Goal: Task Accomplishment & Management: Complete application form

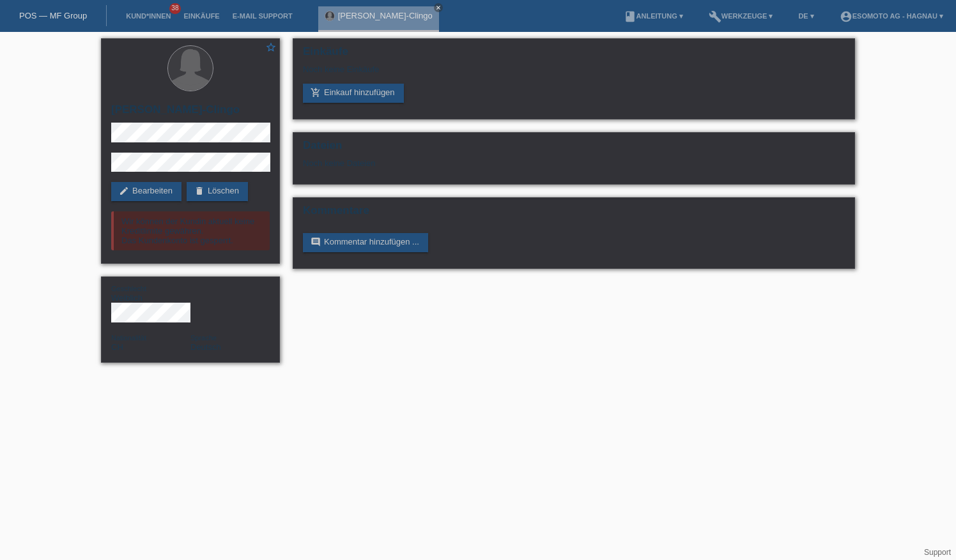
drag, startPoint x: 157, startPoint y: 17, endPoint x: 216, endPoint y: 33, distance: 61.1
click at [157, 17] on link "Kund*innen" at bounding box center [149, 16] width 58 height 8
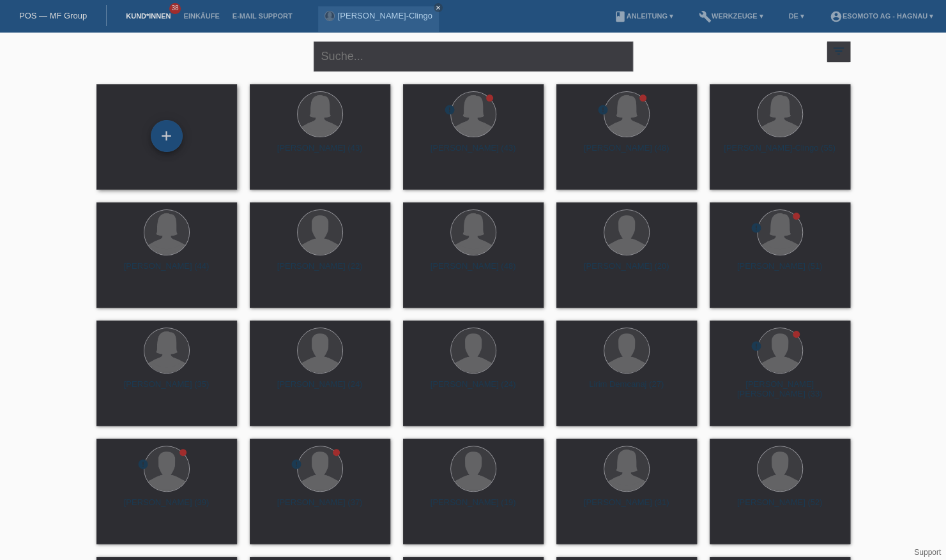
click at [162, 134] on div "+" at bounding box center [166, 136] width 31 height 22
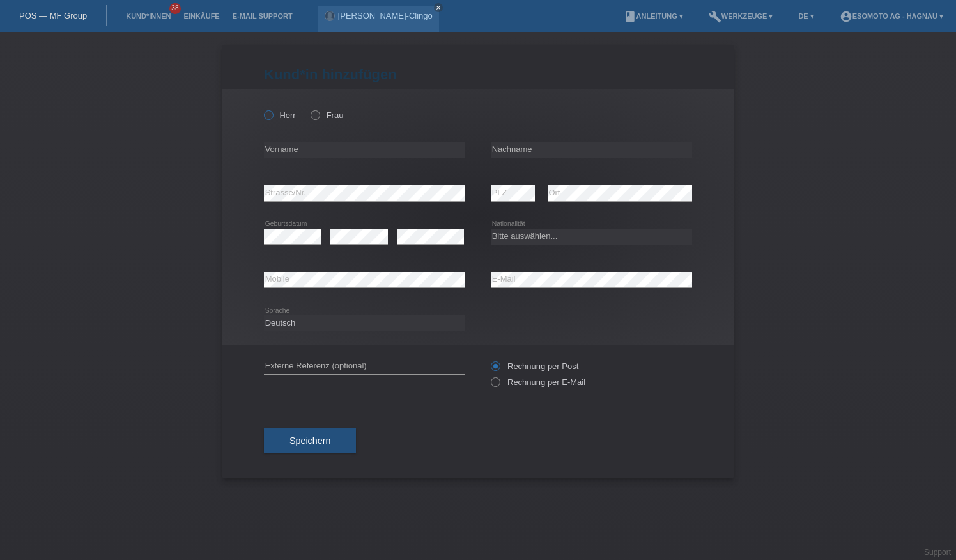
click at [262, 109] on icon at bounding box center [262, 109] width 0 height 0
click at [272, 116] on input "Herr" at bounding box center [268, 115] width 8 height 8
radio input "true"
click at [311, 151] on input "text" at bounding box center [364, 150] width 201 height 16
type input "M"
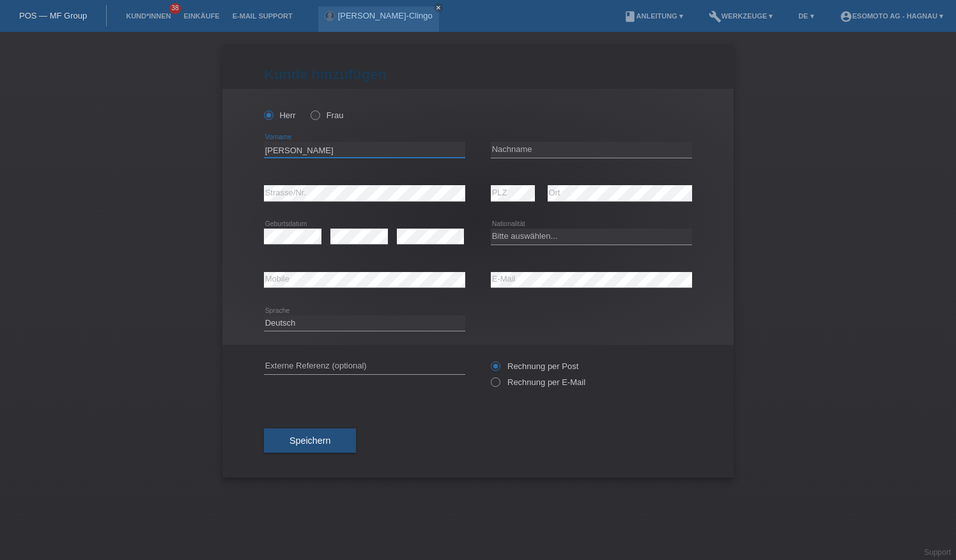
type input "Marc"
type input "Lutz"
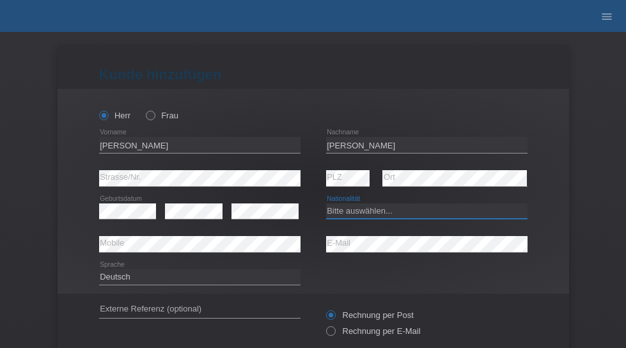
click at [379, 218] on div "Bitte auswählen... Schweiz Deutschland Liechtenstein Österreich ------------ Af…" at bounding box center [426, 211] width 201 height 16
select select "CH"
click at [326, 203] on select "Bitte auswählen... [GEOGRAPHIC_DATA] [GEOGRAPHIC_DATA] [GEOGRAPHIC_DATA] [GEOGR…" at bounding box center [426, 210] width 201 height 15
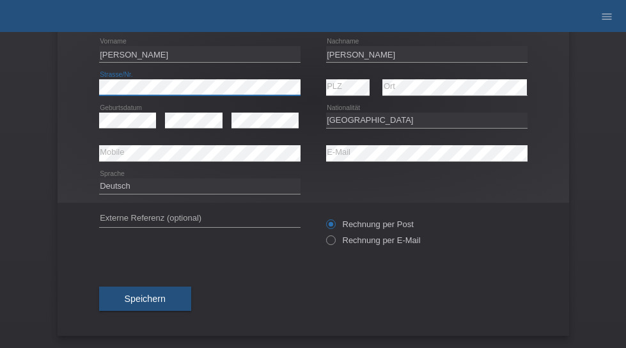
scroll to position [91, 0]
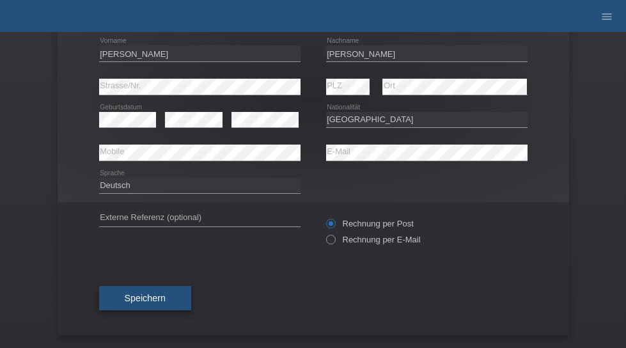
click at [145, 300] on span "Speichern" at bounding box center [145, 298] width 41 height 10
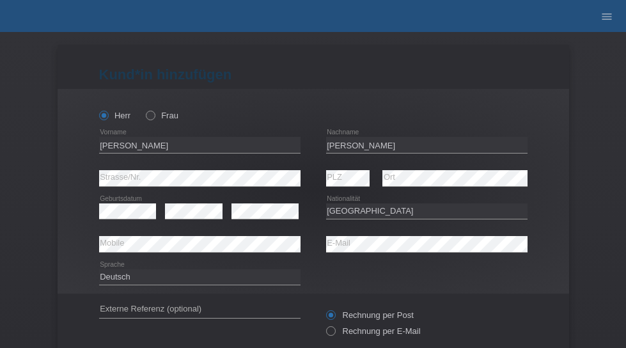
select select "CH"
click at [144, 109] on icon at bounding box center [144, 109] width 0 height 0
click at [146, 118] on input "Frau" at bounding box center [150, 115] width 8 height 8
radio input "true"
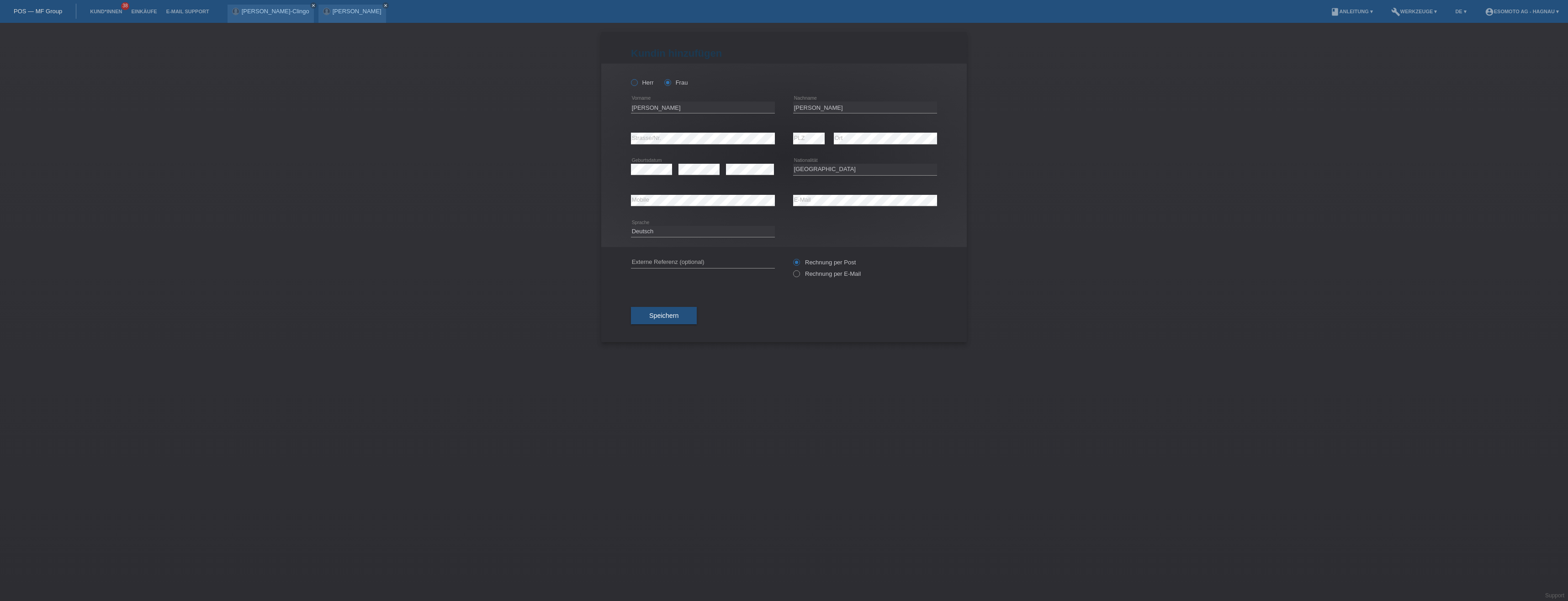
click at [447, 78] on icon at bounding box center [630, 78] width 0 height 0
click at [447, 82] on input "Herr" at bounding box center [634, 82] width 6 height 6
radio input "true"
drag, startPoint x: 107, startPoint y: 12, endPoint x: 117, endPoint y: 14, distance: 10.2
click at [107, 12] on link "Kund*innen" at bounding box center [107, 11] width 41 height 6
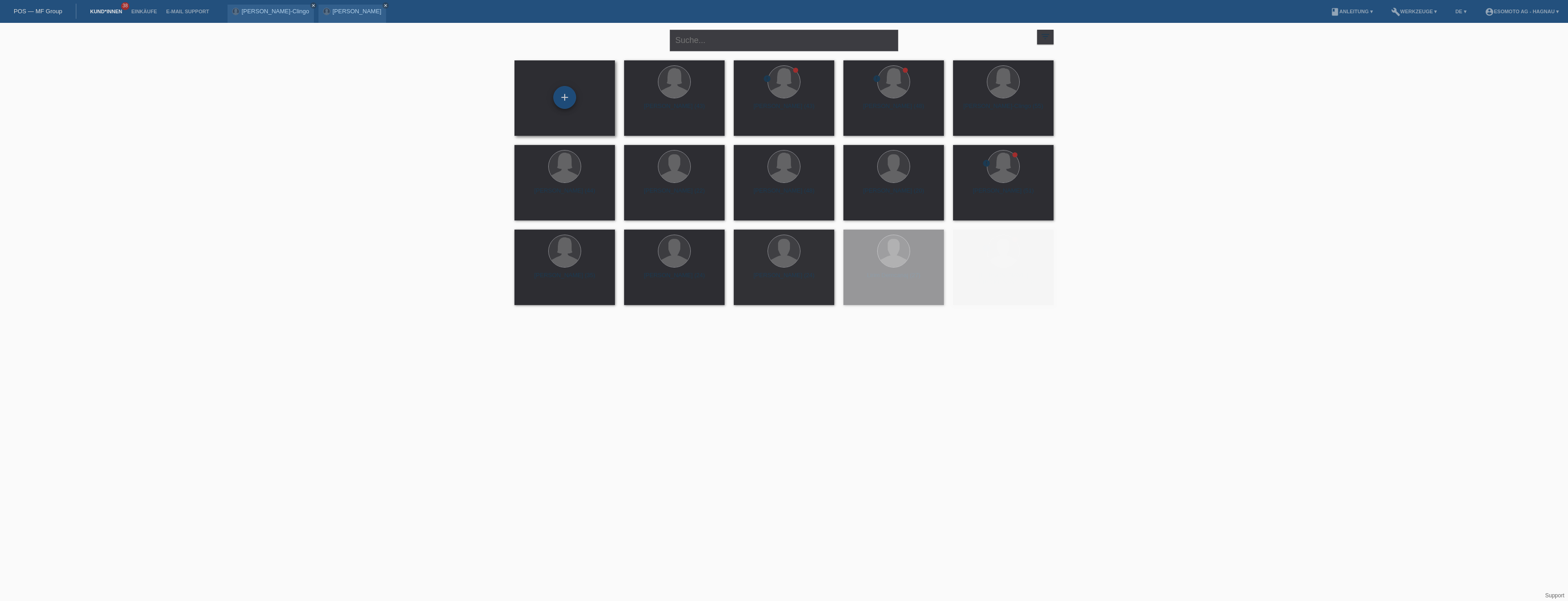
click at [567, 103] on div "+" at bounding box center [565, 97] width 23 height 23
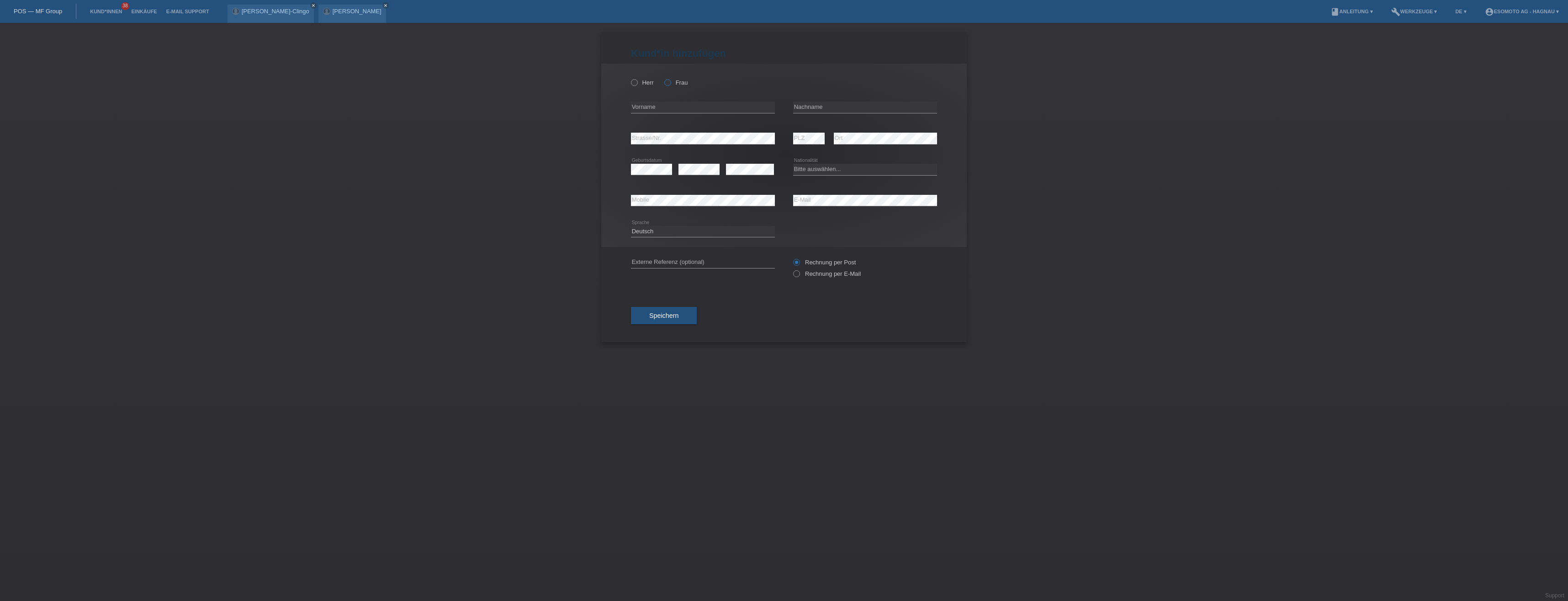
click at [663, 78] on icon at bounding box center [663, 78] width 0 height 0
click at [668, 85] on input "Frau" at bounding box center [667, 82] width 6 height 6
radio input "true"
type input "Merima"
type input "Hukanovic Bastah"
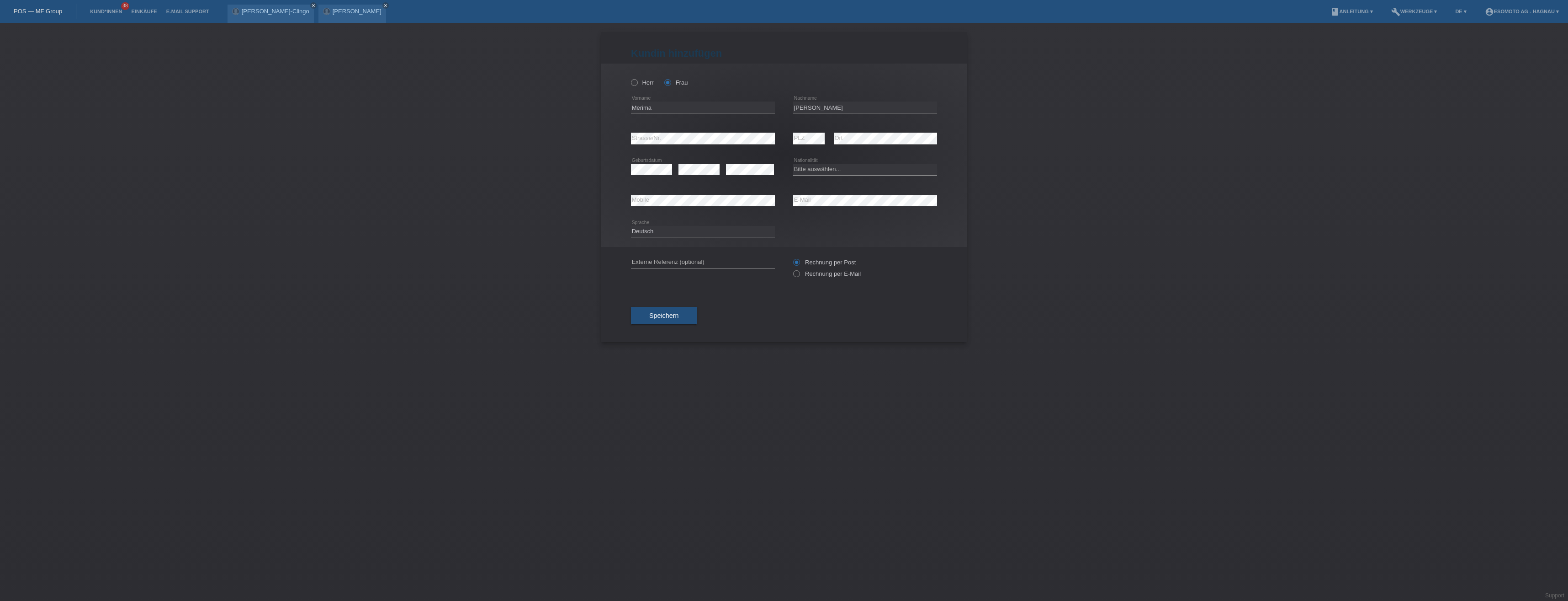
click at [561, 220] on div "Kund*in hinzufügen Kunde hinzufügen Kundin hinzufügen Herr Frau Merima error Vo…" at bounding box center [784, 312] width 1568 height 578
click at [370, 355] on div "Kund*in hinzufügen Kunde hinzufügen Kundin hinzufügen Herr Frau Merima error Vo…" at bounding box center [784, 312] width 1568 height 578
drag, startPoint x: 279, startPoint y: 383, endPoint x: 199, endPoint y: 426, distance: 90.8
click at [279, 383] on div "Kund*in hinzufügen Kunde hinzufügen Kundin hinzufügen Herr Frau Merima error Vo…" at bounding box center [784, 312] width 1568 height 578
click at [1377, 162] on div "Kund*in hinzufügen Kunde hinzufügen Kundin hinzufügen Herr Frau Merima error Vo…" at bounding box center [784, 312] width 1568 height 578
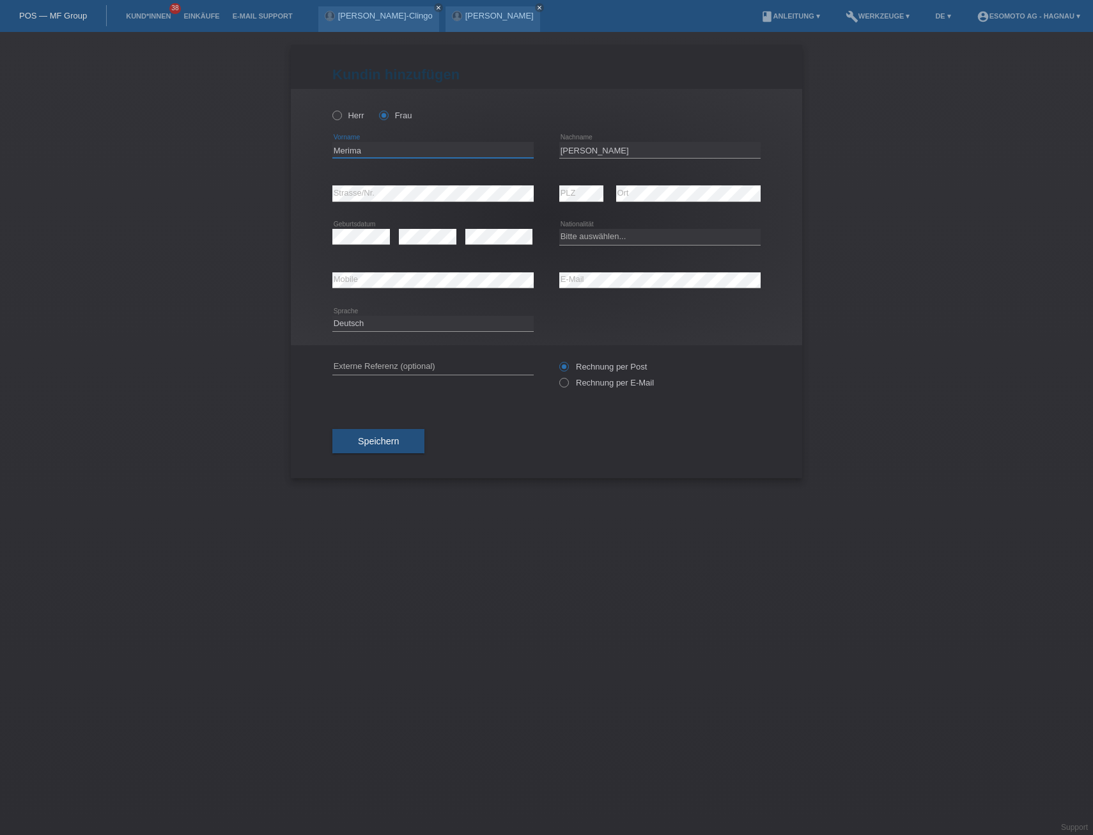
click at [373, 149] on input "Merima" at bounding box center [432, 150] width 201 height 16
click at [335, 155] on input "Merima" at bounding box center [432, 150] width 201 height 16
click at [559, 153] on div "error Vorname Hukanovic Bastah error Nachname" at bounding box center [546, 149] width 428 height 43
click at [405, 157] on input "text" at bounding box center [432, 150] width 201 height 16
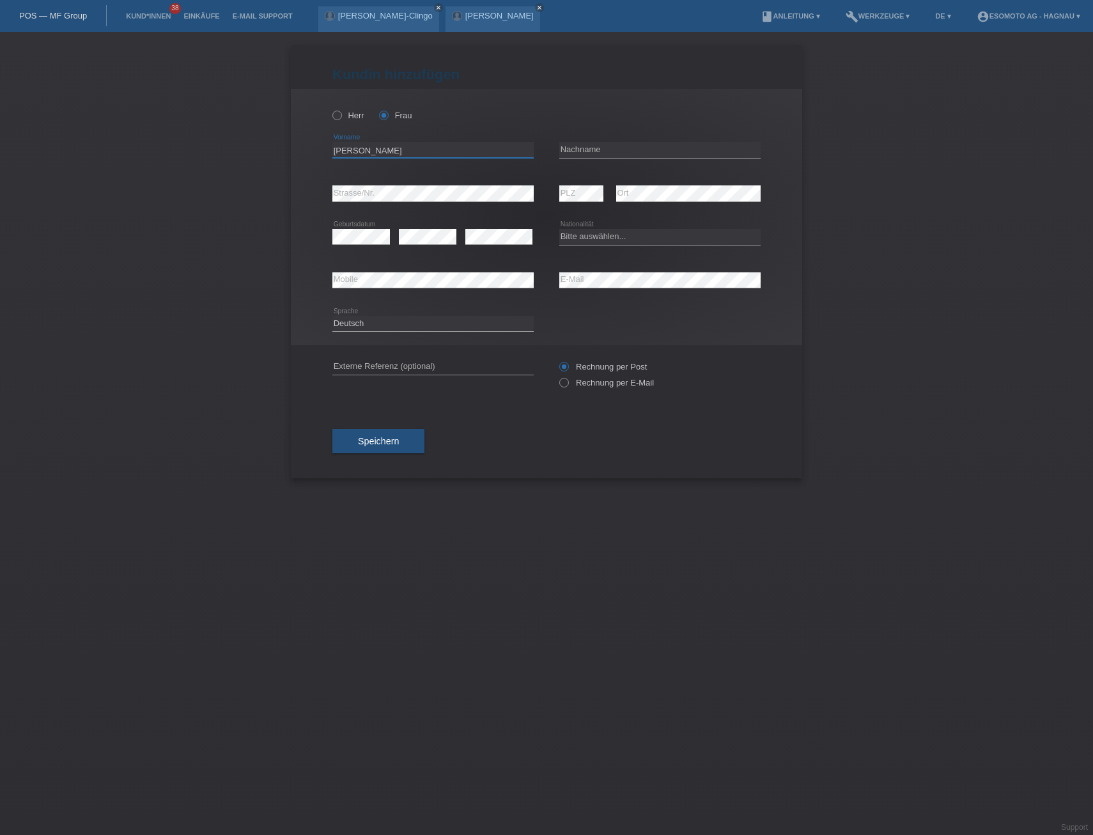
type input "Sophie"
click at [589, 148] on input "text" at bounding box center [659, 150] width 201 height 16
type input "Hergert"
drag, startPoint x: 842, startPoint y: 254, endPoint x: 661, endPoint y: 242, distance: 180.7
click at [840, 254] on div "Kund*in hinzufügen Kunde hinzufügen Kundin hinzufügen Herr Frau Sophie error Vo…" at bounding box center [546, 433] width 1093 height 803
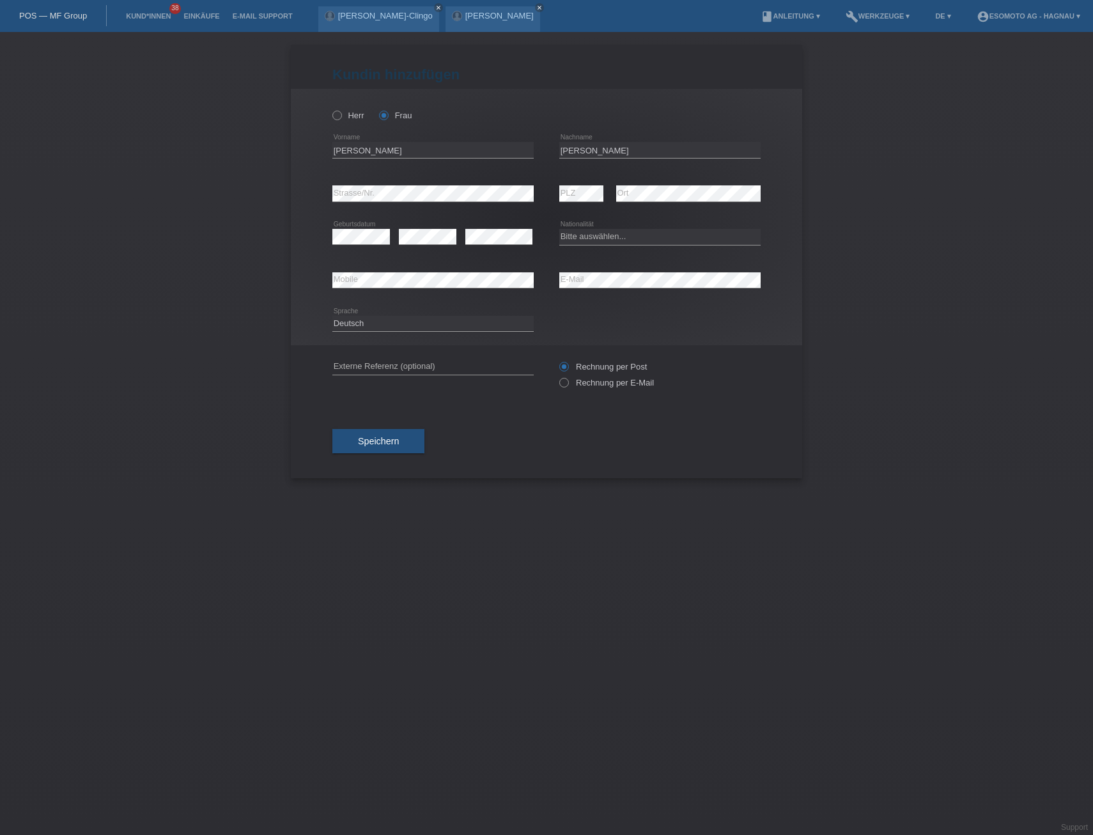
click at [645, 523] on div "Kund*in hinzufügen Kunde hinzufügen Kundin hinzufügen Herr Frau Sophie error Vo…" at bounding box center [546, 433] width 1093 height 803
drag, startPoint x: 349, startPoint y: 113, endPoint x: 364, endPoint y: 132, distance: 24.6
click at [349, 113] on label "Herr" at bounding box center [348, 116] width 32 height 10
click at [341, 113] on input "Herr" at bounding box center [336, 115] width 8 height 8
radio input "true"
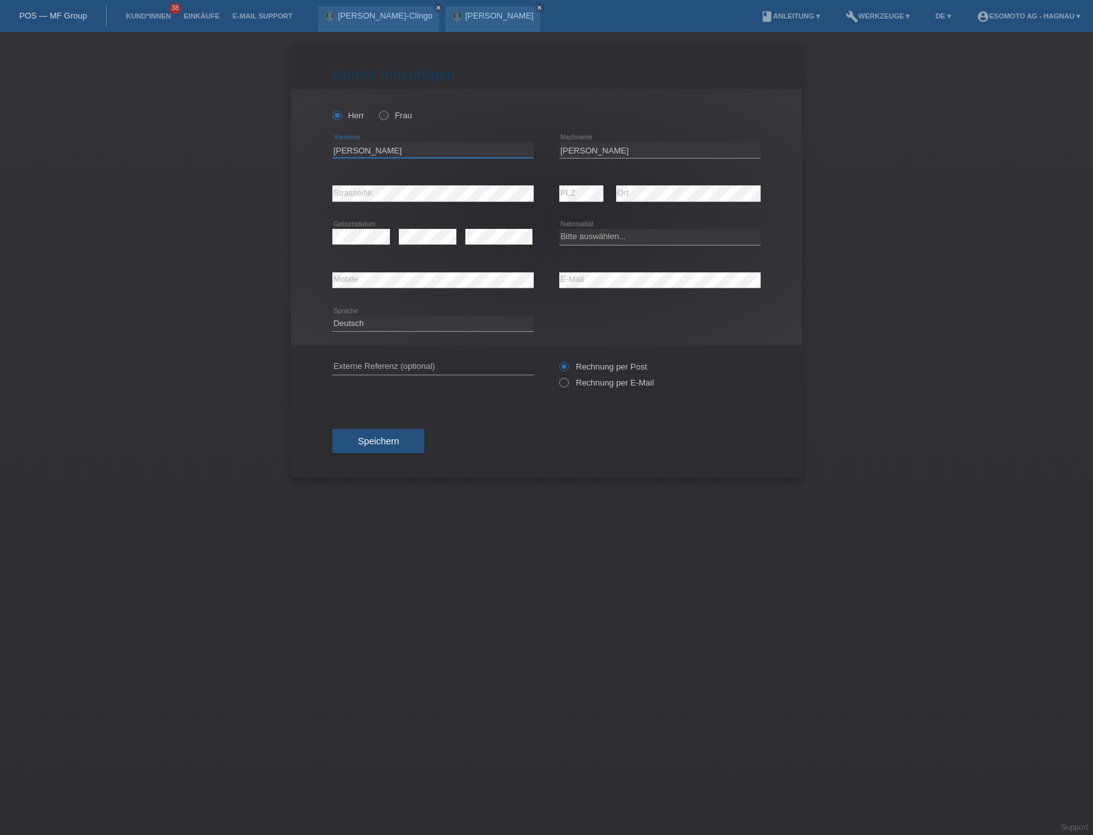
drag, startPoint x: 373, startPoint y: 149, endPoint x: 297, endPoint y: 157, distance: 76.5
click at [297, 153] on div "Herr Frau Sophie error Vorname C" at bounding box center [546, 217] width 511 height 256
type input "Taulant"
type input "Zymeri"
click at [328, 190] on div "Herr Frau Taulant error Vorname C" at bounding box center [546, 217] width 511 height 256
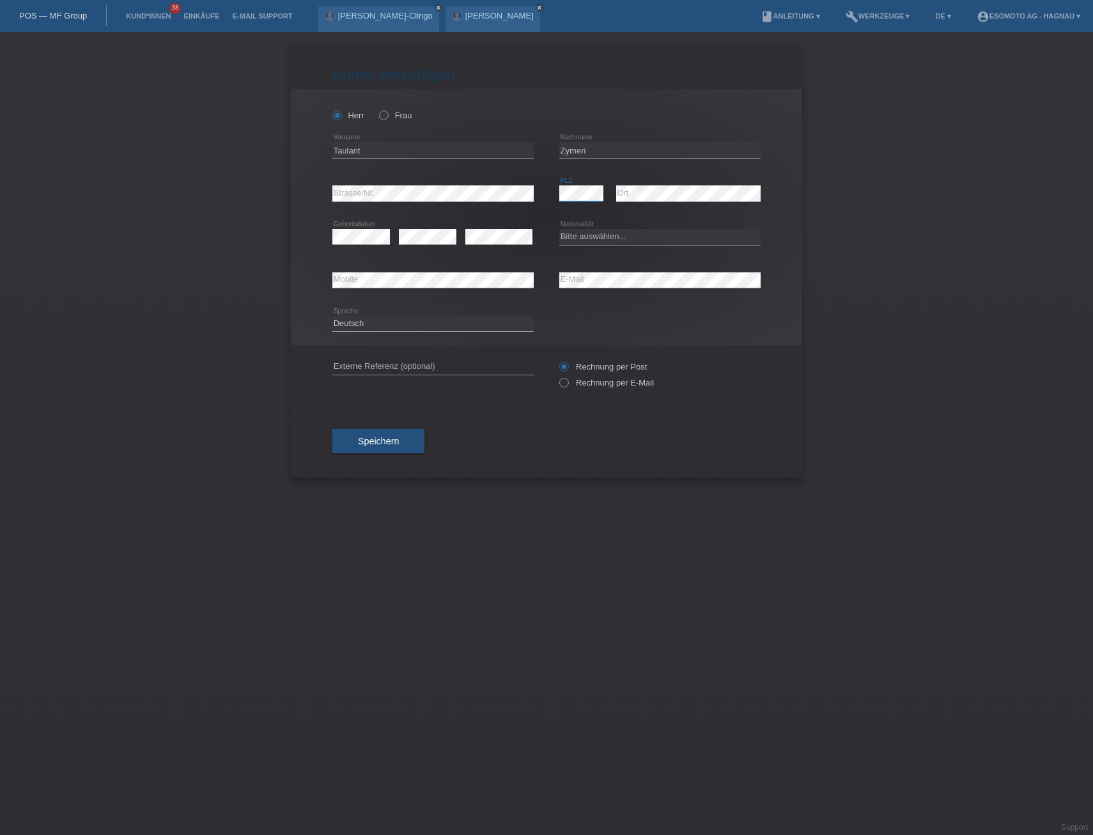
click at [557, 197] on div "error Strasse/Nr. error PLZ error Ort" at bounding box center [546, 193] width 428 height 43
click at [865, 302] on div "Kund*in hinzufügen Kunde hinzufügen Kundin hinzufügen Herr Frau Taulant error V…" at bounding box center [546, 433] width 1093 height 803
click at [329, 236] on div "Herr Frau Taulant error Vorname C" at bounding box center [546, 217] width 511 height 256
click at [900, 336] on div "Kund*in hinzufügen Kunde hinzufügen Kundin hinzufügen Herr Frau Taulant error V…" at bounding box center [546, 433] width 1093 height 803
click at [554, 288] on div "error Mobile error E-Mail" at bounding box center [546, 280] width 428 height 43
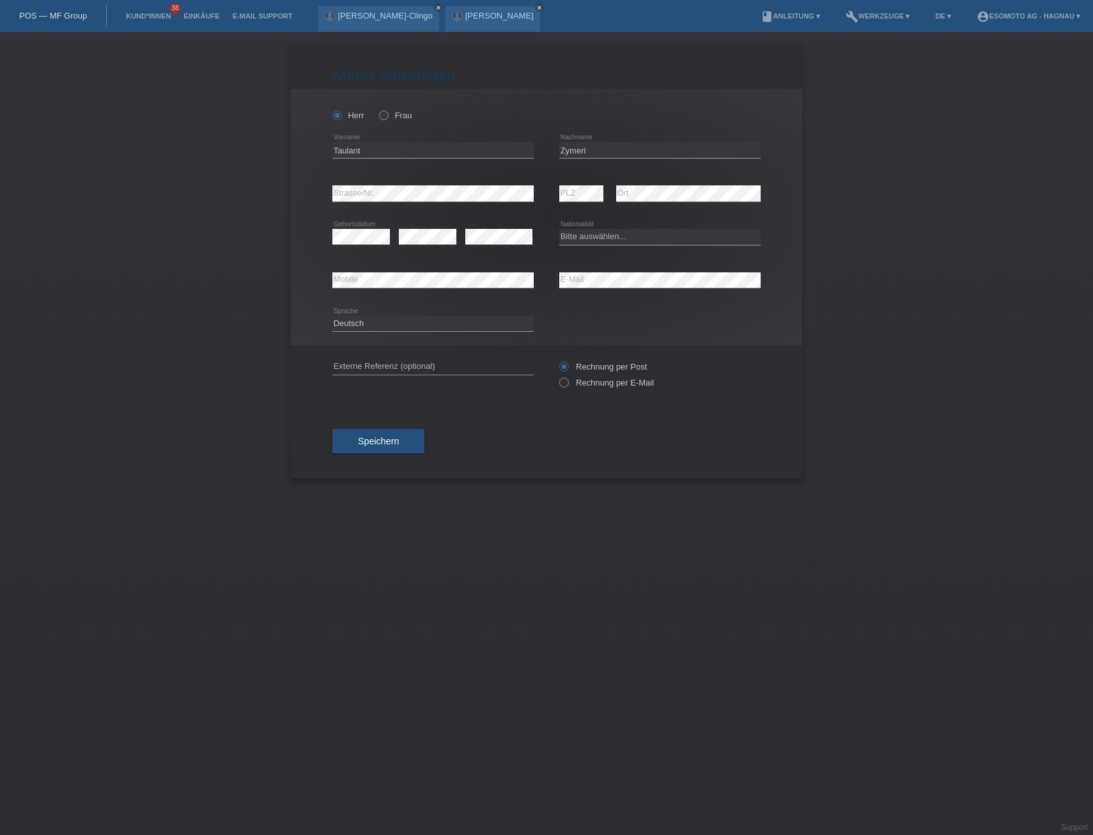
click at [621, 227] on div "Bitte auswählen... Schweiz Deutschland Liechtenstein Österreich ------------ Af…" at bounding box center [659, 236] width 201 height 43
click at [614, 236] on select "Bitte auswählen... Schweiz Deutschland Liechtenstein Österreich ------------ Af…" at bounding box center [659, 236] width 201 height 15
select select "XK"
click at [559, 229] on select "Bitte auswählen... Schweiz Deutschland Liechtenstein Österreich ------------ Af…" at bounding box center [659, 236] width 201 height 15
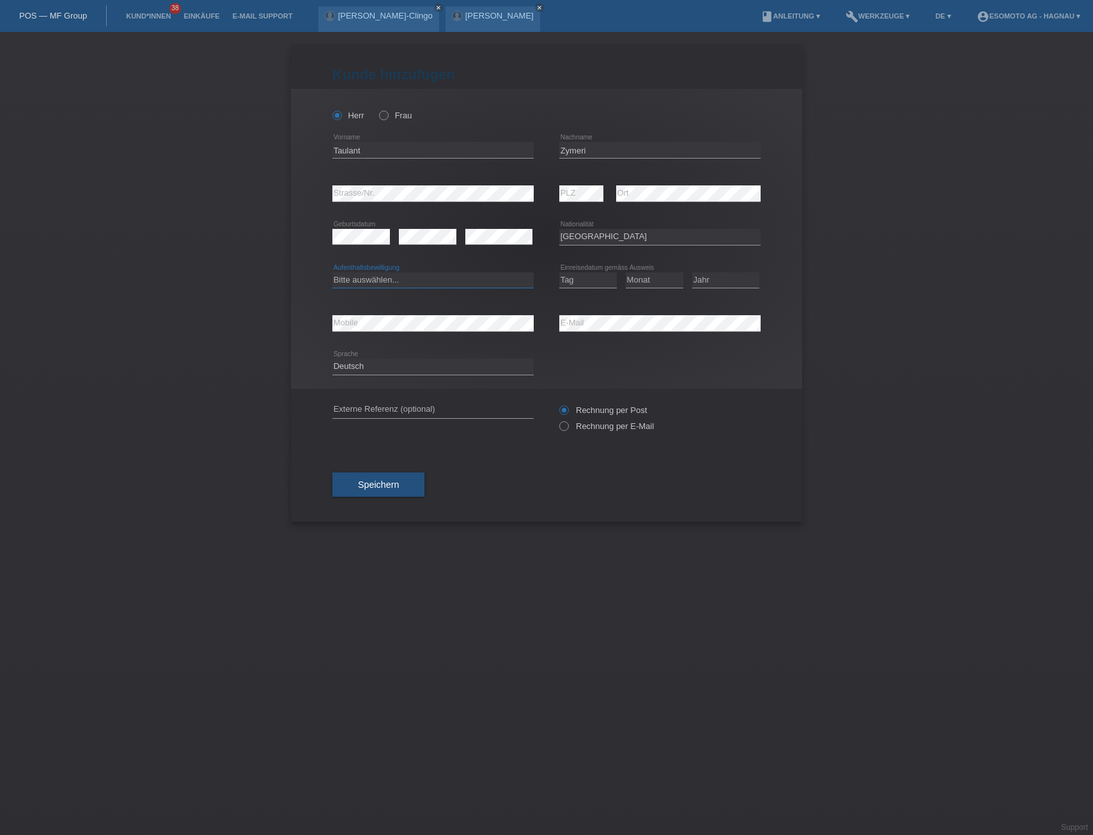
click at [430, 282] on select "Bitte auswählen... C B B - Flüchtlingsstatus Andere" at bounding box center [432, 279] width 201 height 15
select select "C"
click at [332, 272] on select "Bitte auswählen... C B B - Flüchtlingsstatus Andere" at bounding box center [432, 279] width 201 height 15
click at [586, 279] on select "Tag 01 02 03 04 05 06 07 08 09 10 11" at bounding box center [588, 279] width 58 height 15
select select "01"
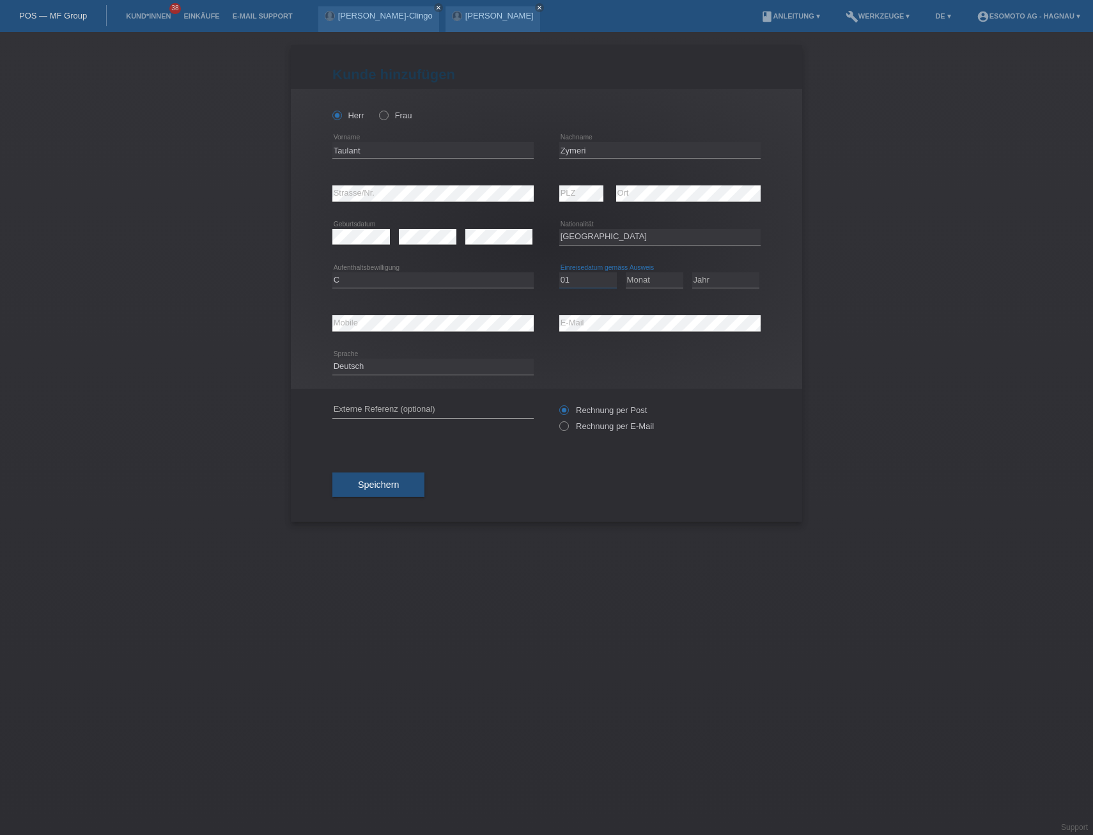
click at [559, 272] on select "Tag 01 02 03 04 05 06 07 08 09 10 11" at bounding box center [588, 279] width 58 height 15
click at [649, 286] on select "Monat 01 02 03 04 05 06 07 08 09 10 11" at bounding box center [655, 279] width 58 height 15
select select "01"
click at [626, 272] on select "Monat 01 02 03 04 05 06 07 08 09 10 11" at bounding box center [655, 279] width 58 height 15
drag, startPoint x: 718, startPoint y: 276, endPoint x: 711, endPoint y: 286, distance: 12.1
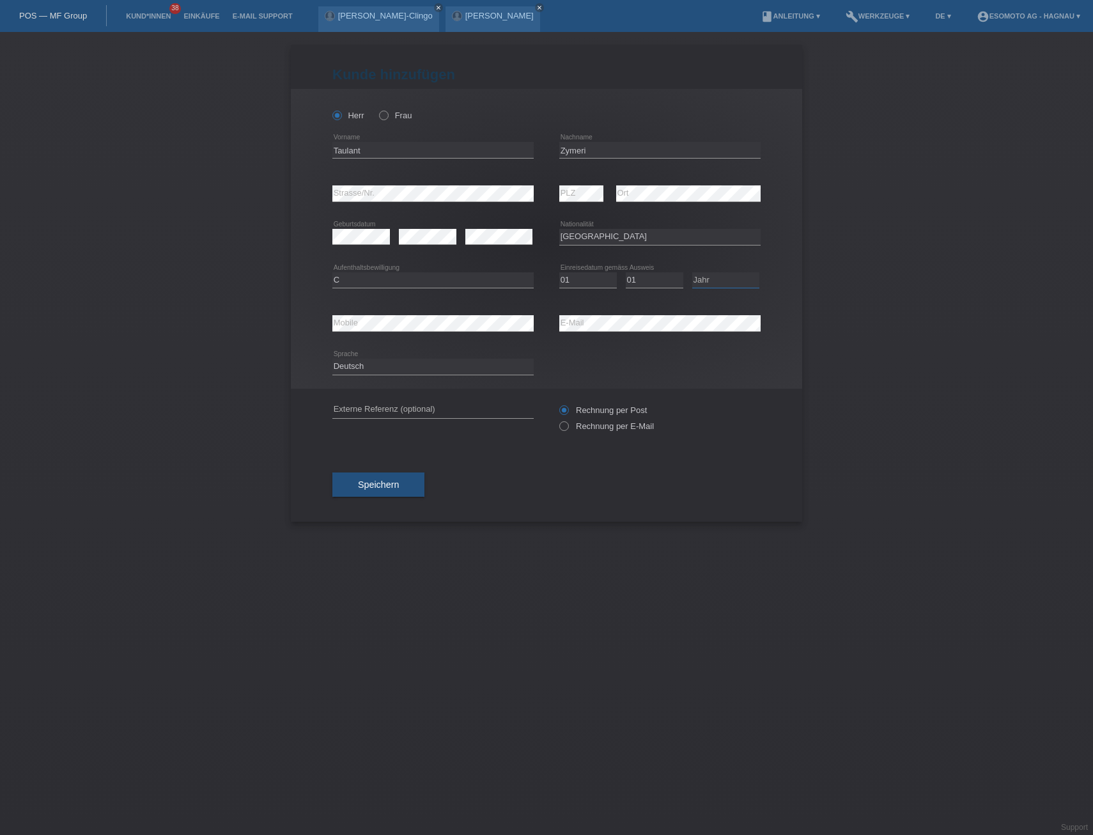
click at [718, 276] on select "Jahr 2025 2024 2023 2022 2021 2020 2019 2018 2017 2016 2015 2014 2013 2012 2011…" at bounding box center [725, 279] width 67 height 15
select select "1997"
click at [692, 272] on select "Jahr 2025 2024 2023 2022 2021 2020 2019 2018 2017 2016 2015 2014 2013 2012 2011…" at bounding box center [725, 279] width 67 height 15
click at [394, 484] on span "Speichern" at bounding box center [378, 484] width 41 height 10
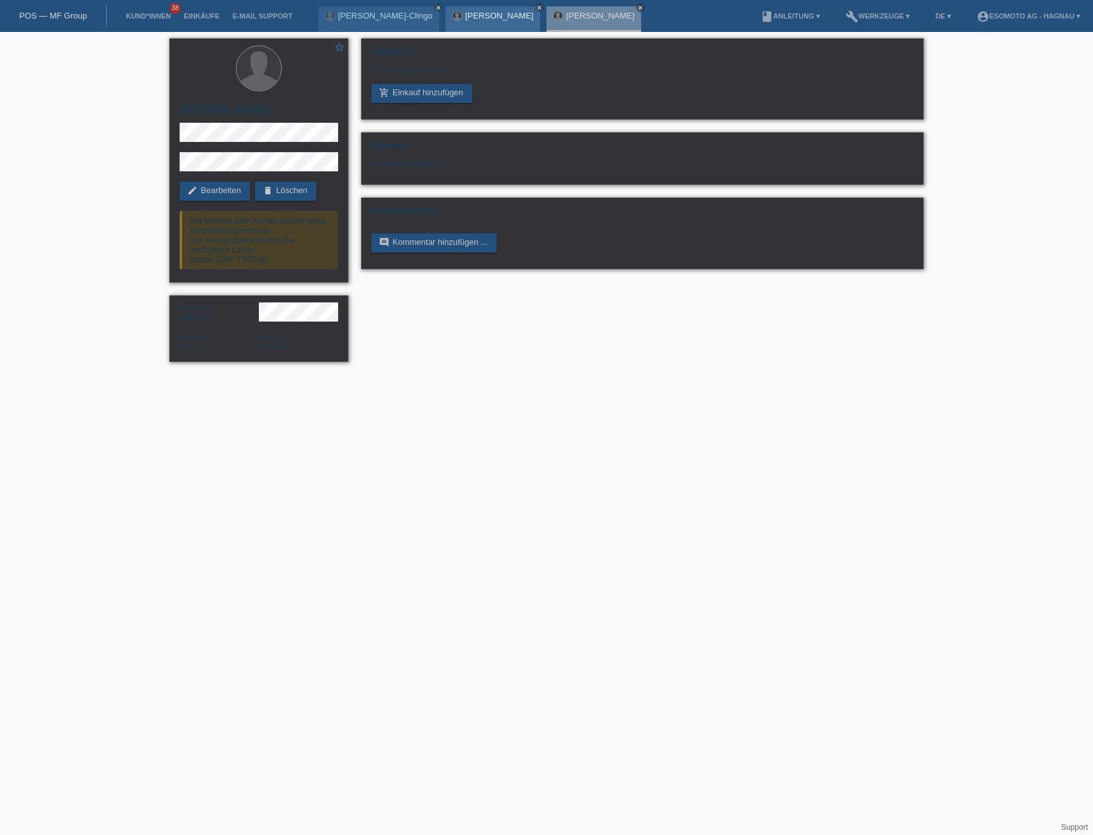
click at [484, 19] on link "[PERSON_NAME]" at bounding box center [499, 16] width 68 height 10
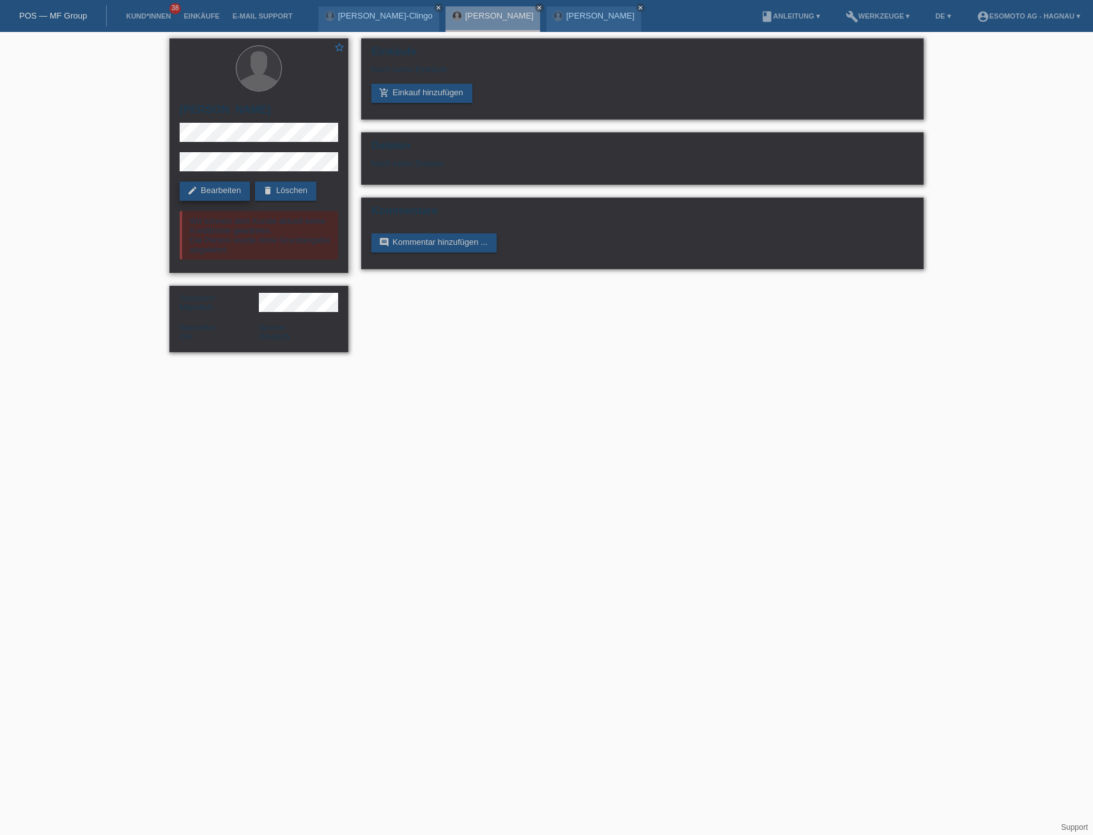
click at [215, 190] on link "edit Bearbeiten" at bounding box center [215, 190] width 70 height 19
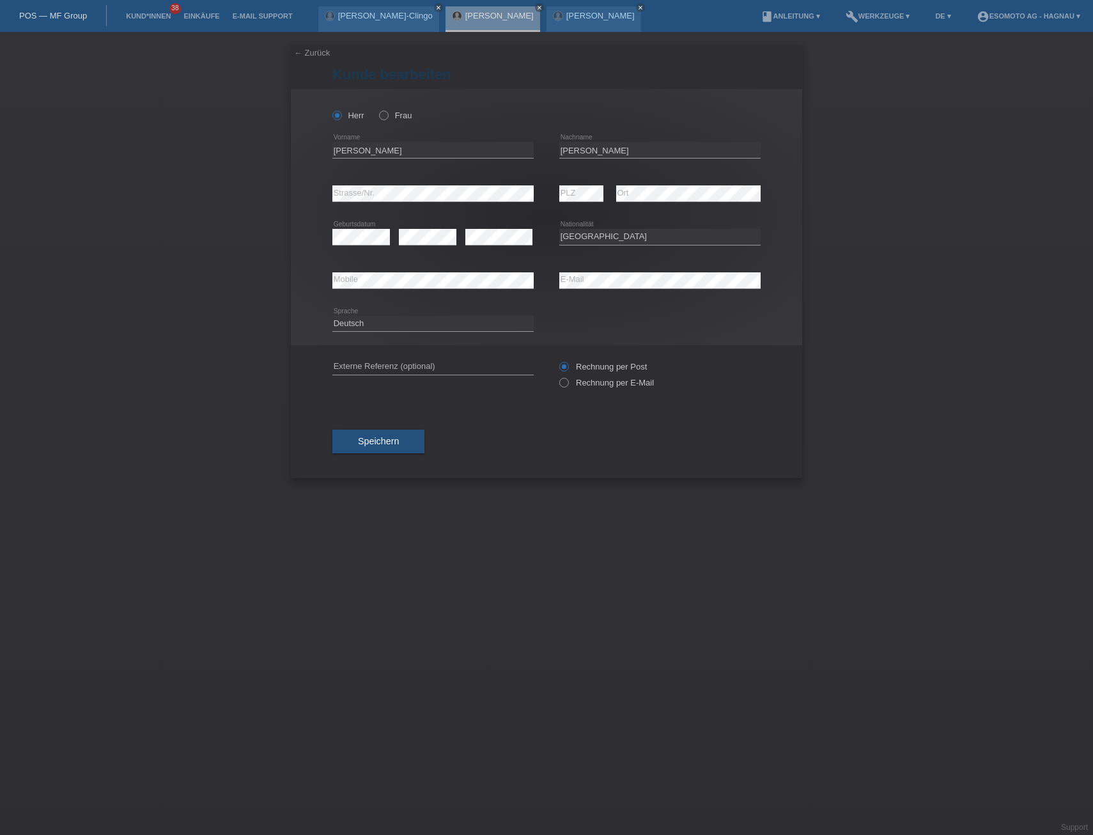
select select "CH"
click at [542, 284] on div "error Mobile error E-Mail" at bounding box center [546, 280] width 428 height 43
click at [369, 437] on span "Speichern" at bounding box center [378, 441] width 41 height 10
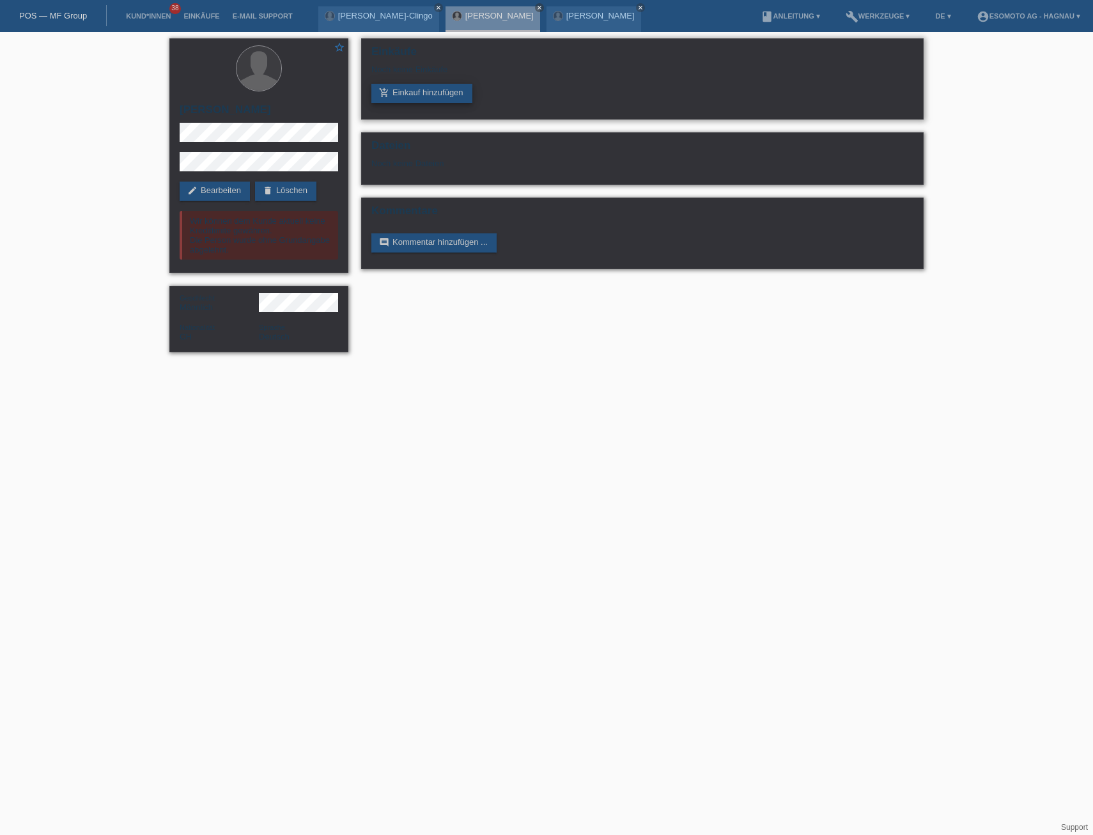
click at [434, 90] on link "add_shopping_cart Einkauf hinzufügen" at bounding box center [421, 93] width 101 height 19
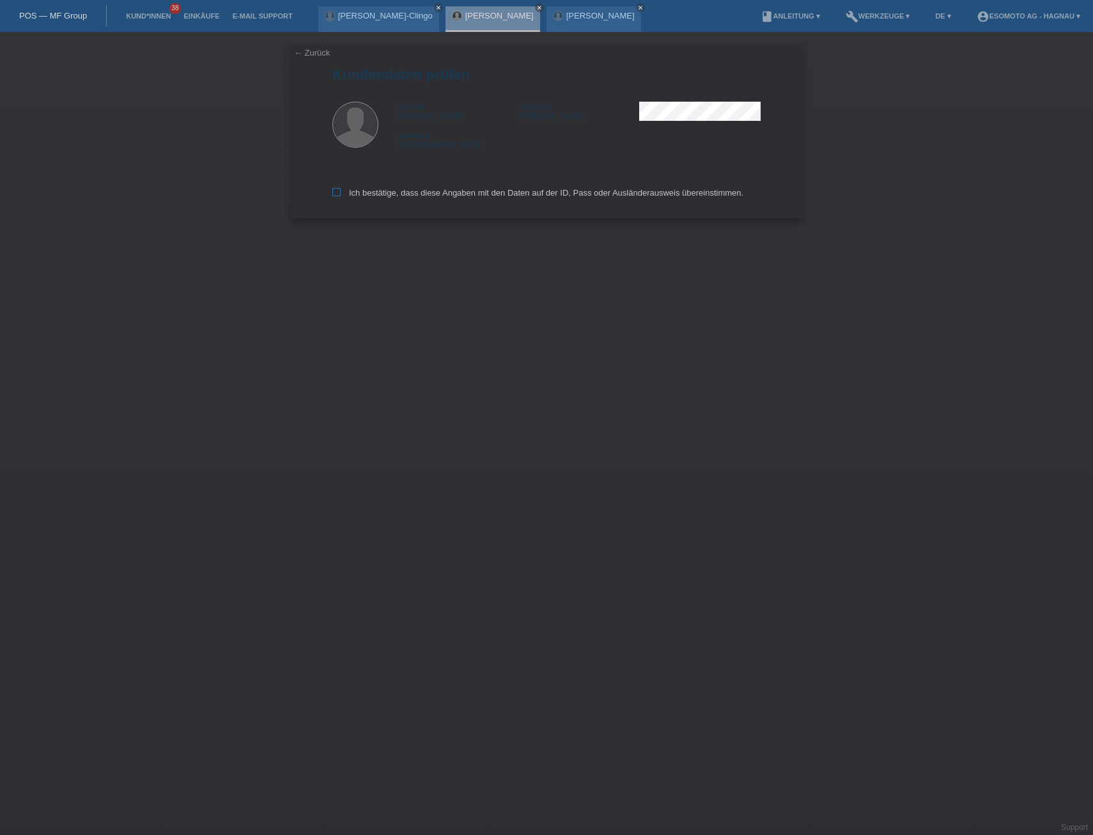
click at [367, 190] on label "Ich bestätige, dass diese Angaben mit den Daten auf der ID, Pass oder Ausländer…" at bounding box center [537, 193] width 411 height 10
click at [341, 190] on input "Ich bestätige, dass diese Angaben mit den Daten auf der ID, Pass oder Ausländer…" at bounding box center [336, 192] width 8 height 8
checkbox input "true"
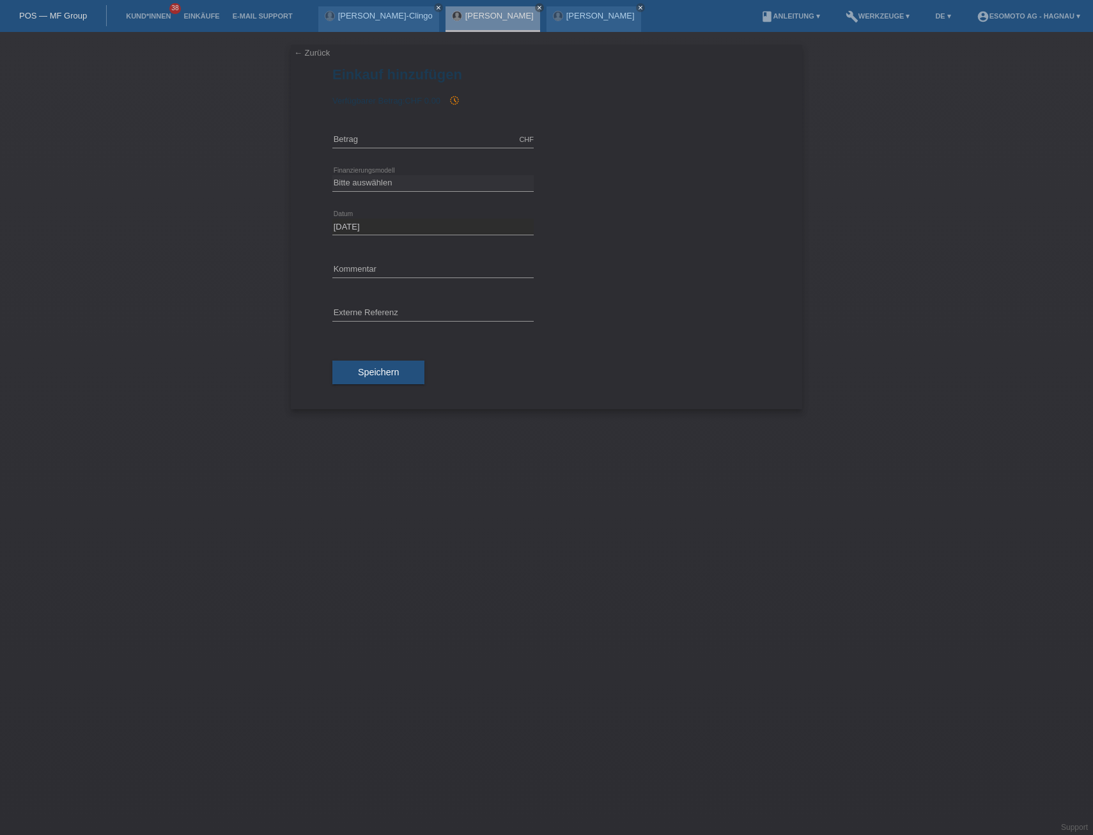
click at [453, 97] on icon "history_toggle_off" at bounding box center [454, 100] width 10 height 10
click at [456, 102] on icon "history_toggle_off" at bounding box center [454, 100] width 10 height 10
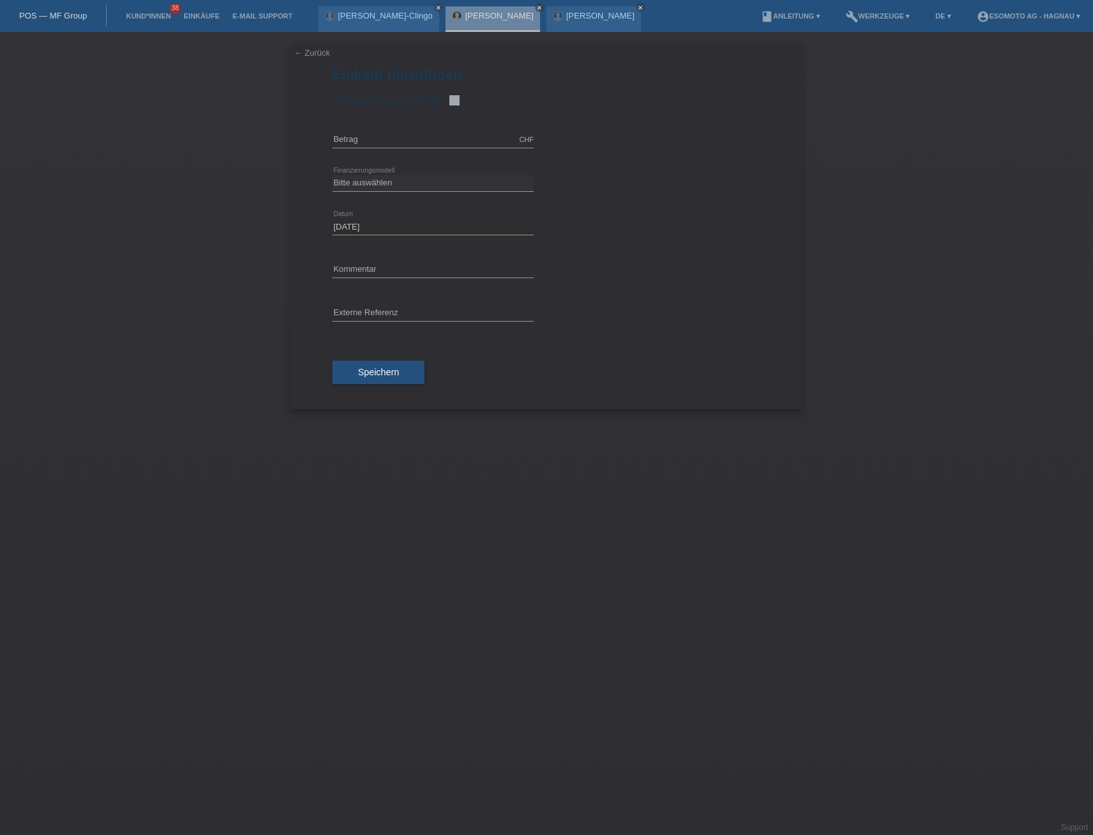
click at [456, 102] on icon "history_toggle_off" at bounding box center [454, 100] width 10 height 10
click at [456, 100] on icon "history_toggle_off" at bounding box center [454, 100] width 10 height 10
click at [311, 54] on link "← Zurück" at bounding box center [312, 53] width 36 height 10
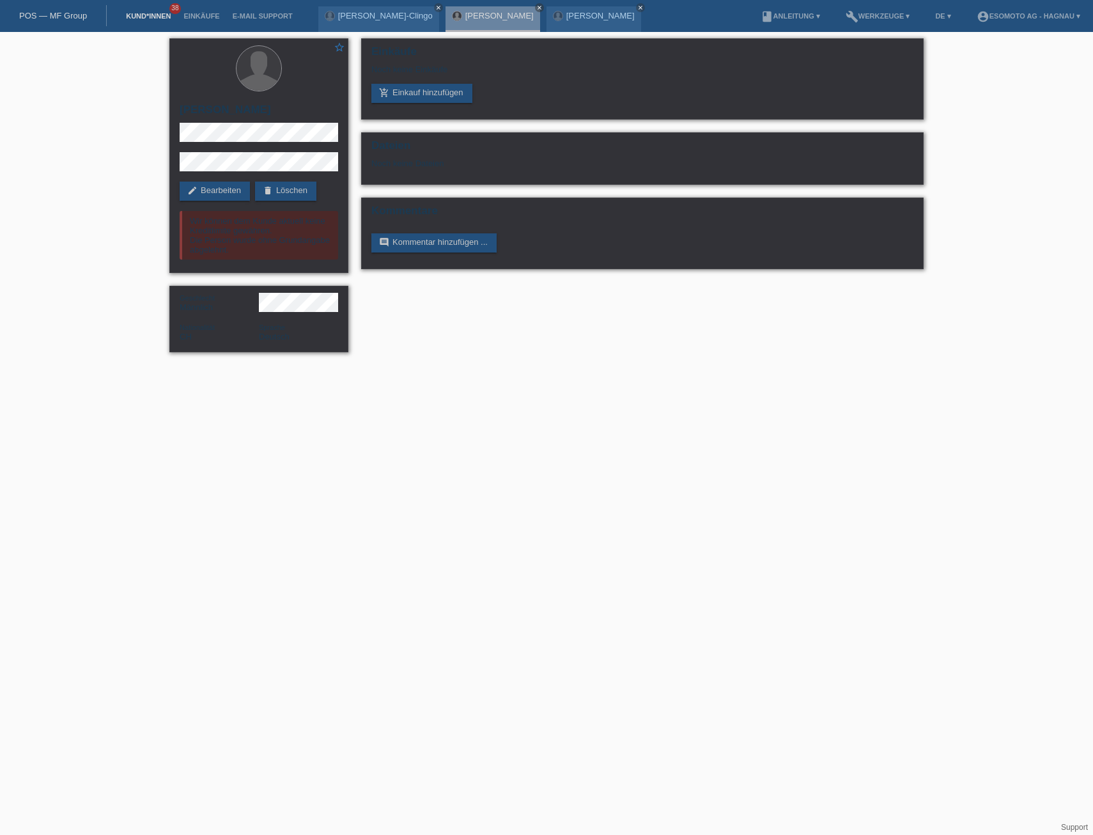
click at [157, 17] on link "Kund*innen" at bounding box center [149, 16] width 58 height 8
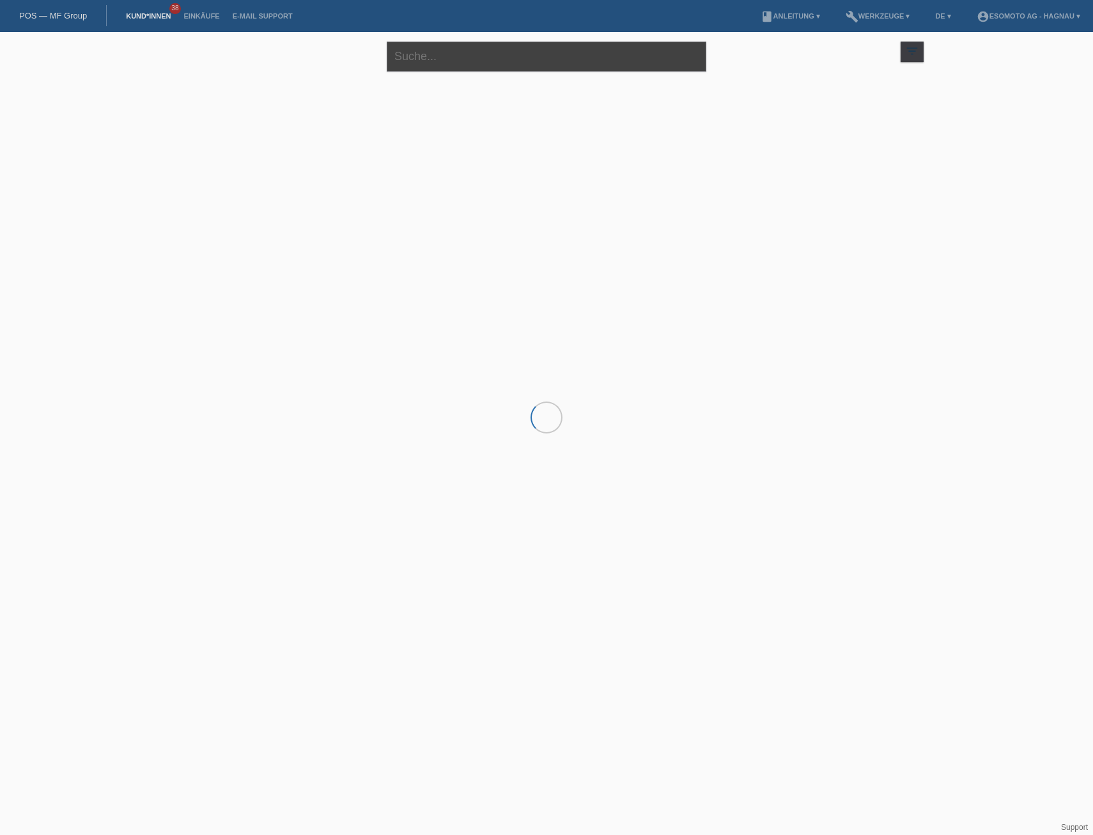
click at [435, 56] on input "text" at bounding box center [547, 57] width 320 height 30
type input "[PERSON_NAME]"
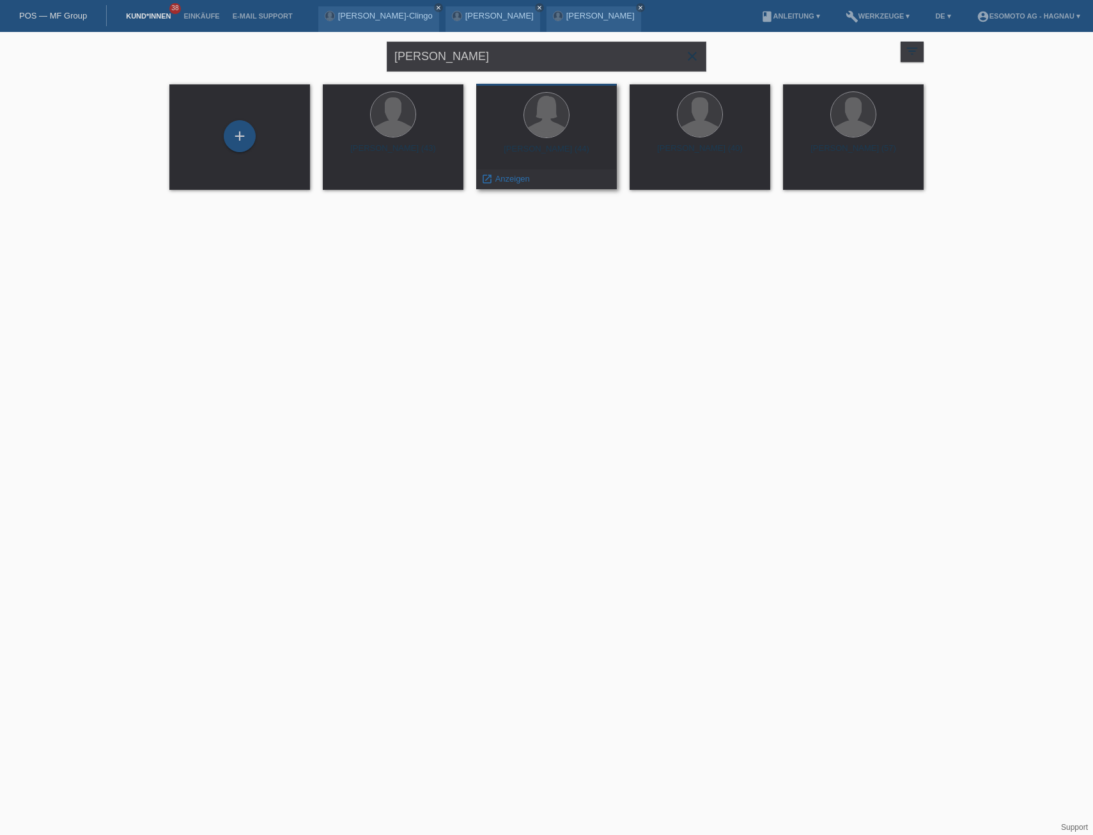
click at [525, 155] on div "[PERSON_NAME] (44)" at bounding box center [546, 154] width 120 height 20
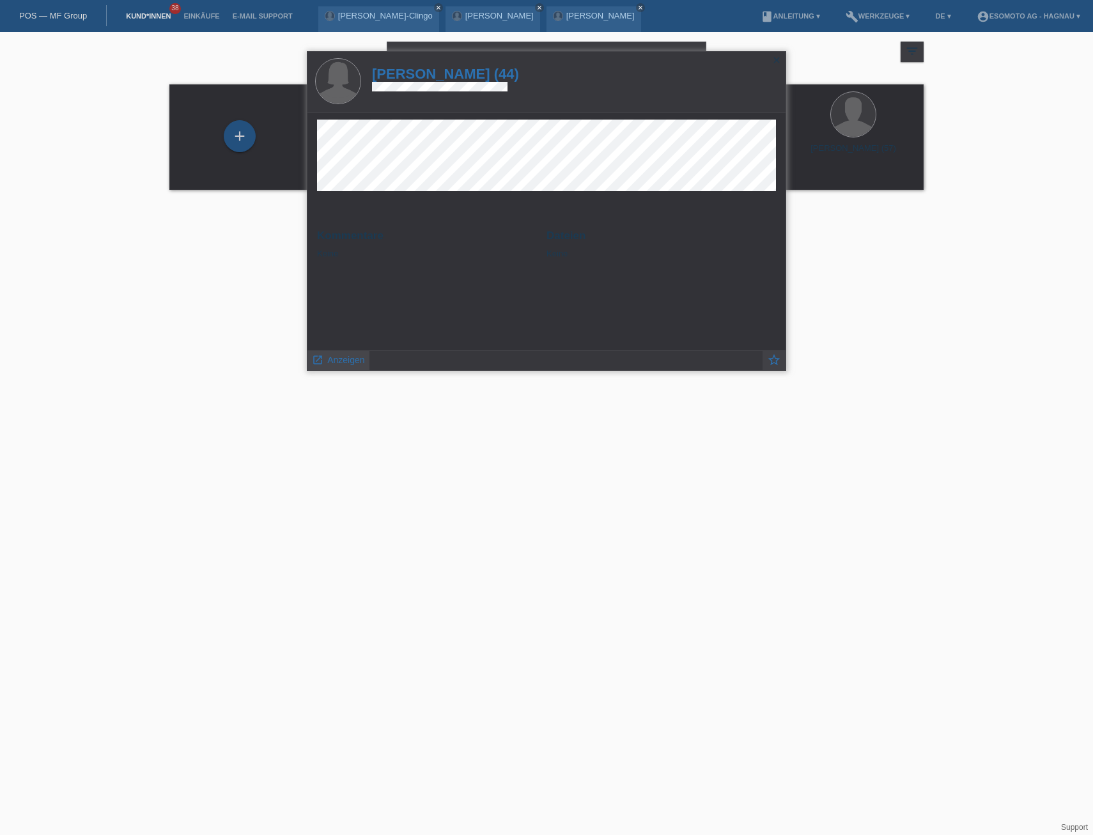
click at [346, 360] on span "Anzeigen" at bounding box center [345, 360] width 37 height 10
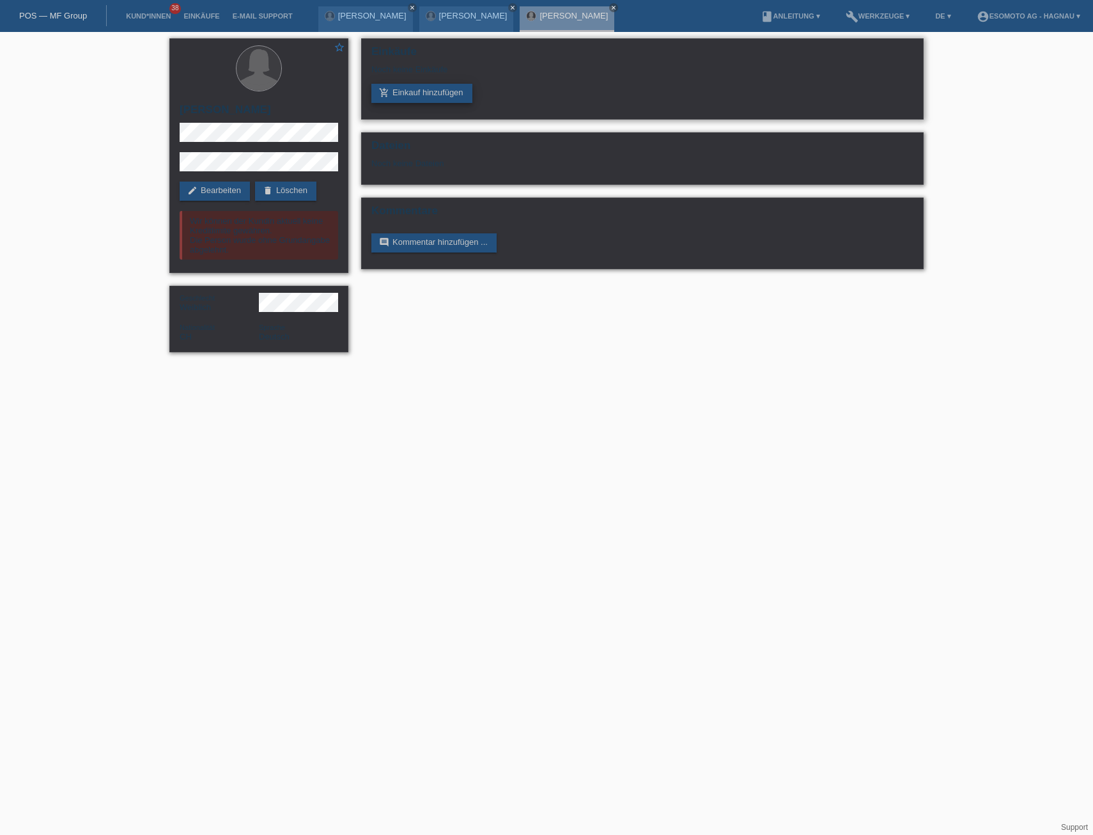
click at [436, 89] on link "add_shopping_cart Einkauf hinzufügen" at bounding box center [421, 93] width 101 height 19
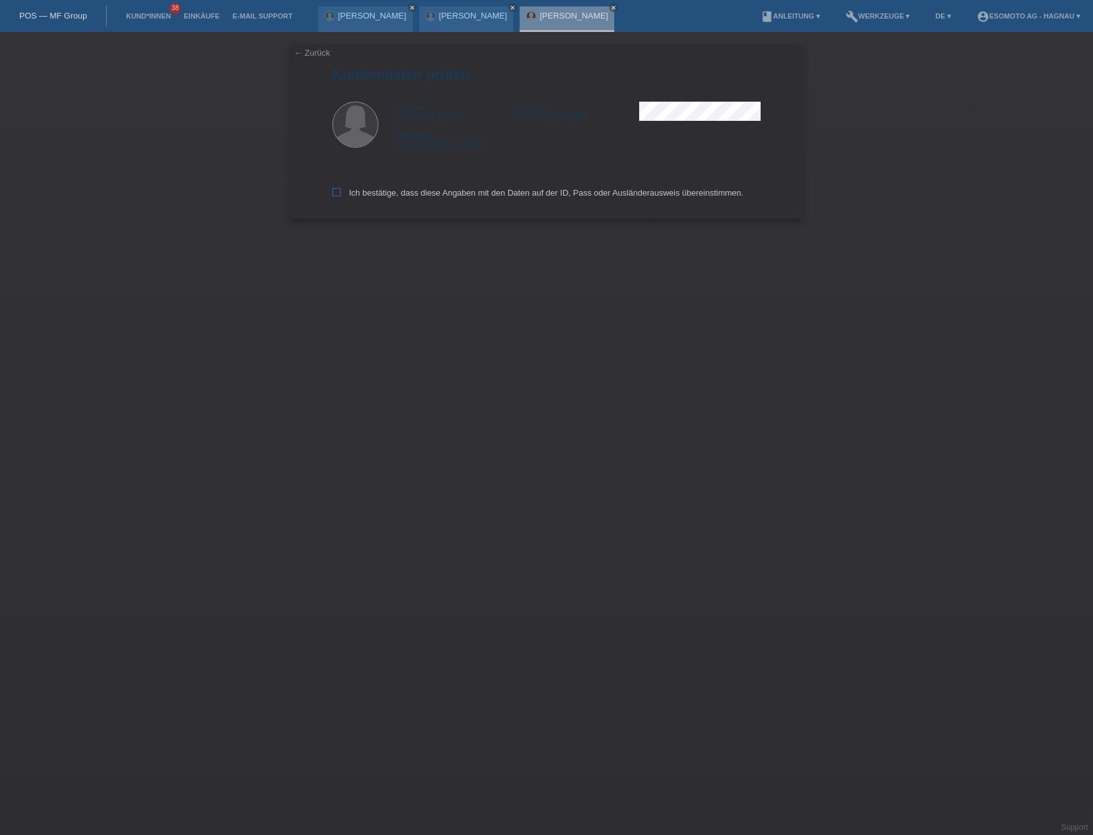
click at [389, 194] on label "Ich bestätige, dass diese Angaben mit den Daten auf der ID, Pass oder Ausländer…" at bounding box center [537, 193] width 411 height 10
click at [341, 194] on input "Ich bestätige, dass diese Angaben mit den Daten auf der ID, Pass oder Ausländer…" at bounding box center [336, 192] width 8 height 8
checkbox input "true"
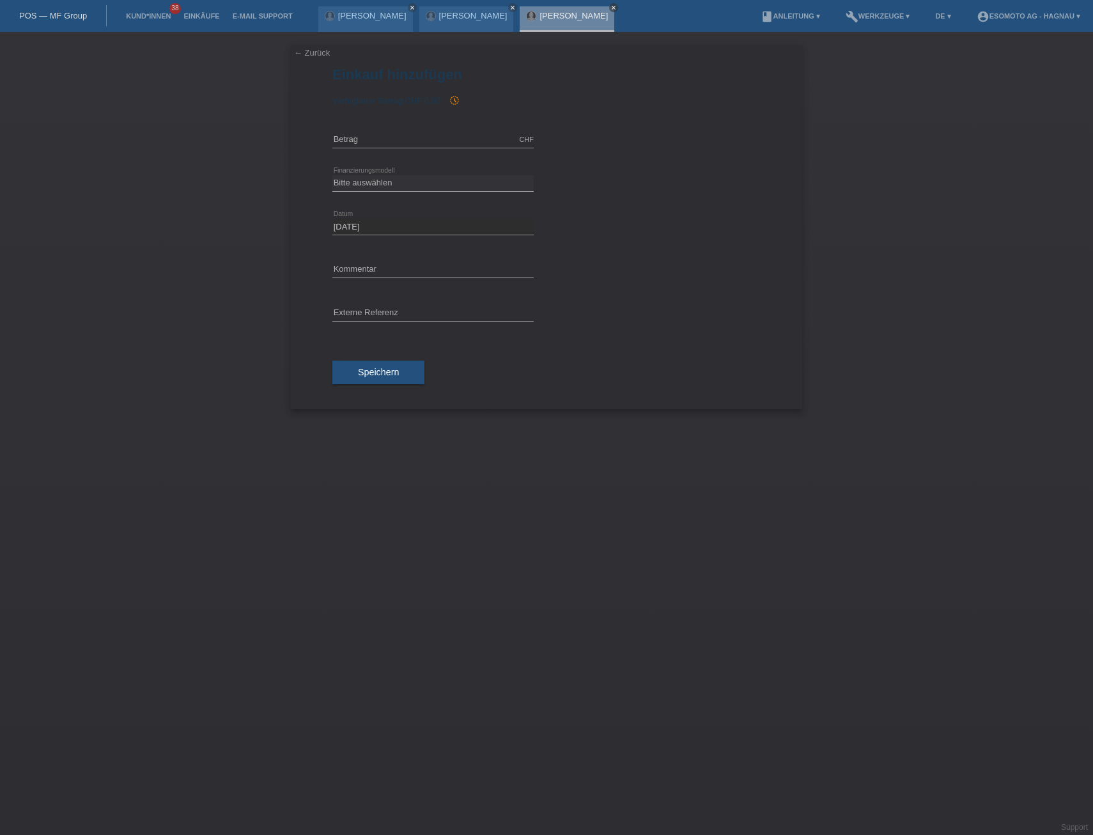
drag, startPoint x: 537, startPoint y: 7, endPoint x: 500, endPoint y: 8, distance: 37.1
click at [610, 7] on icon "close" at bounding box center [613, 7] width 6 height 6
click at [509, 5] on icon "close" at bounding box center [512, 7] width 6 height 6
click at [409, 6] on icon "close" at bounding box center [412, 7] width 6 height 6
drag, startPoint x: 917, startPoint y: 221, endPoint x: 895, endPoint y: 147, distance: 77.3
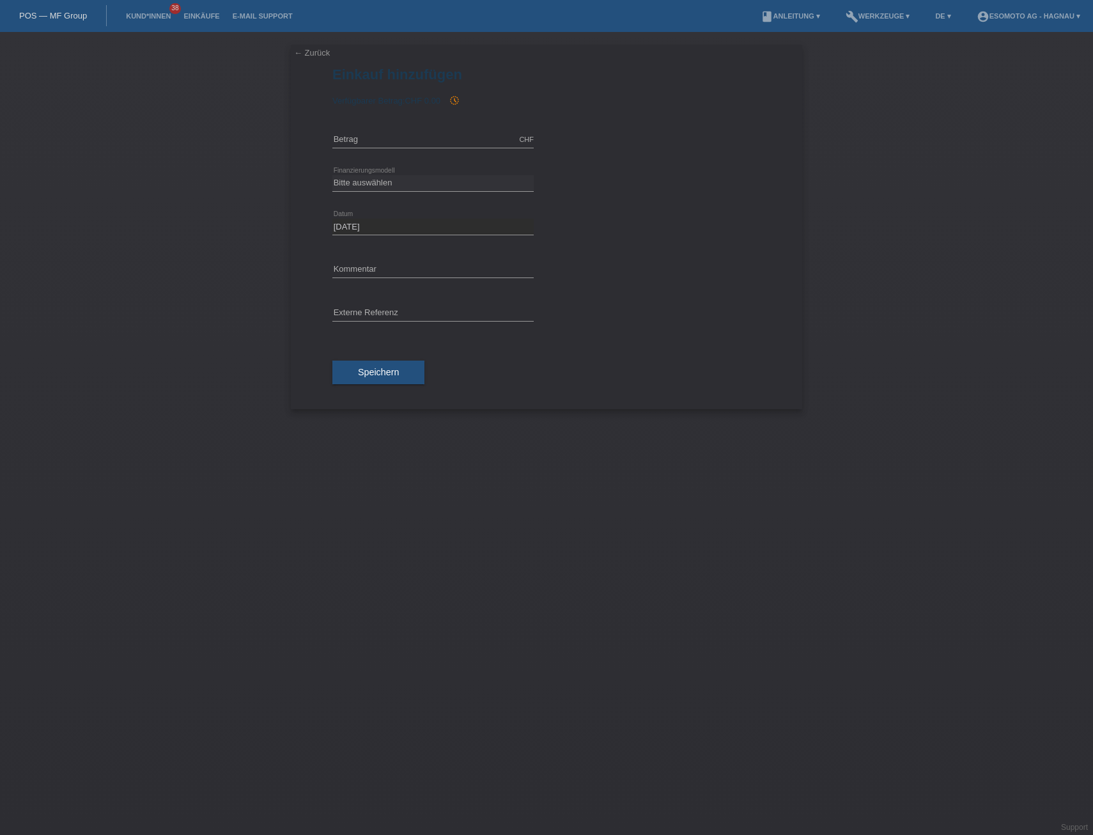
click at [916, 219] on div "← Zurück Einkauf hinzufügen Verfügbarer Betrag: CHF 0.00 history_toggle_off err…" at bounding box center [546, 433] width 1093 height 803
